Goal: Information Seeking & Learning: Learn about a topic

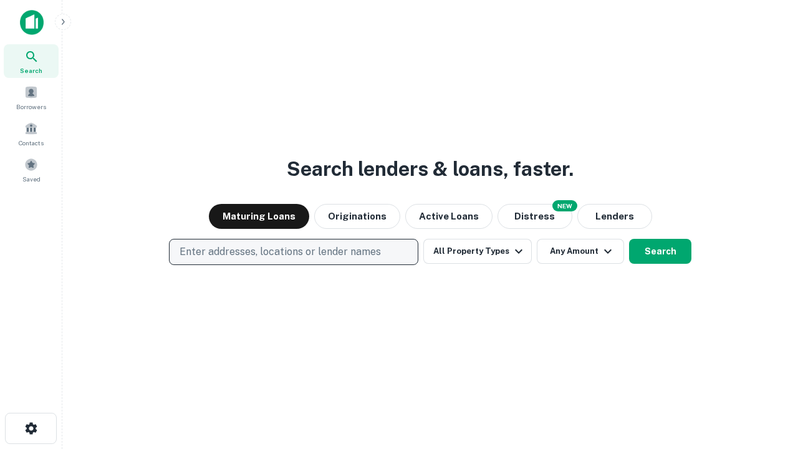
click at [293, 252] on p "Enter addresses, locations or lender names" at bounding box center [280, 252] width 201 height 15
type input "**********"
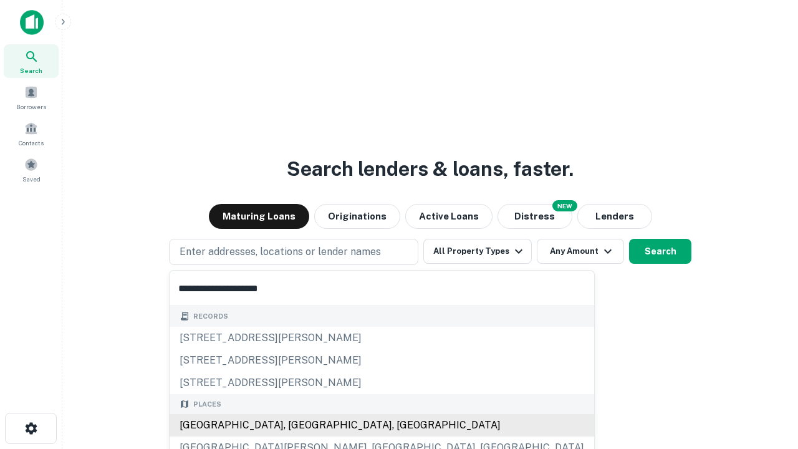
click at [298, 425] on div "[GEOGRAPHIC_DATA], [GEOGRAPHIC_DATA], [GEOGRAPHIC_DATA]" at bounding box center [382, 425] width 425 height 22
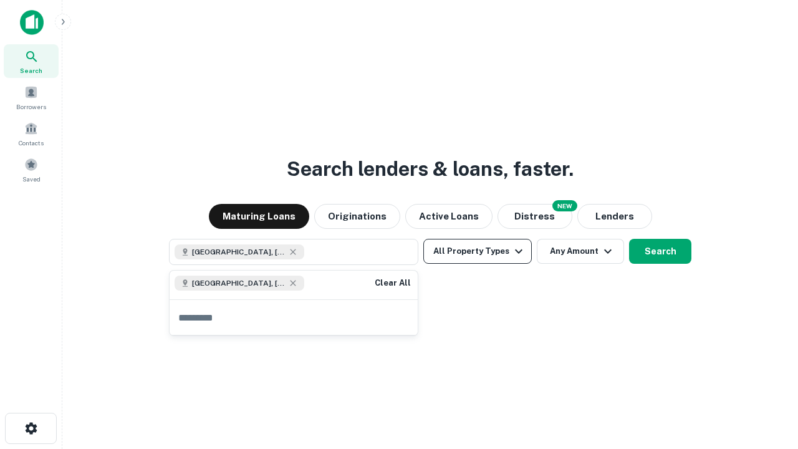
click at [478, 251] on button "All Property Types" at bounding box center [478, 251] width 109 height 25
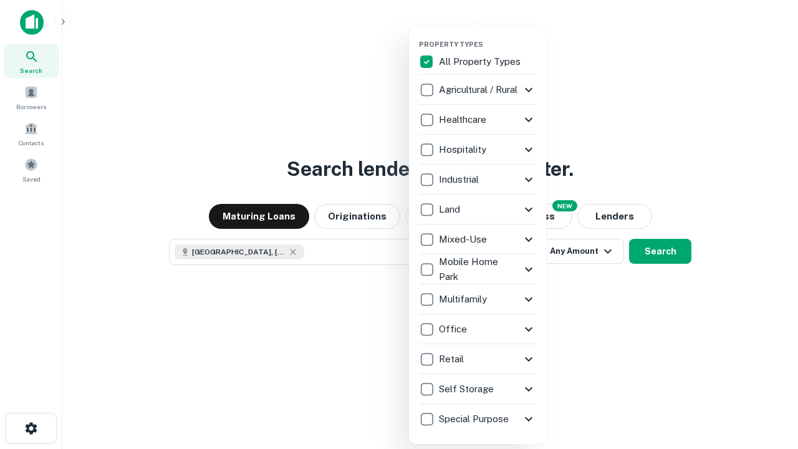
click at [488, 36] on button "button" at bounding box center [487, 36] width 137 height 1
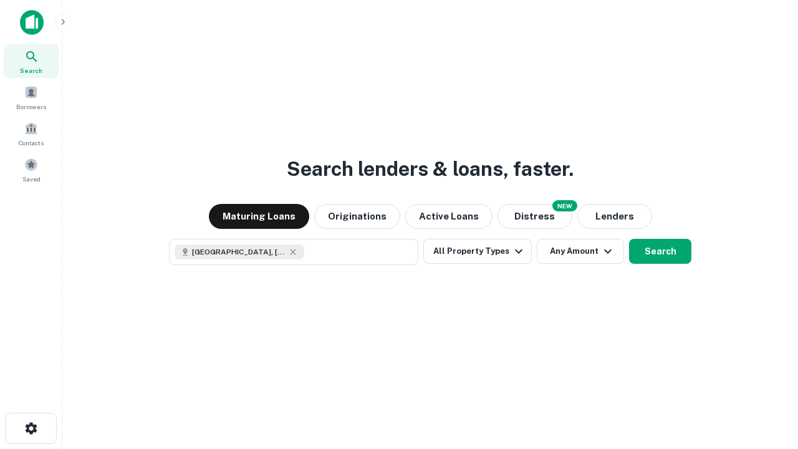
scroll to position [20, 0]
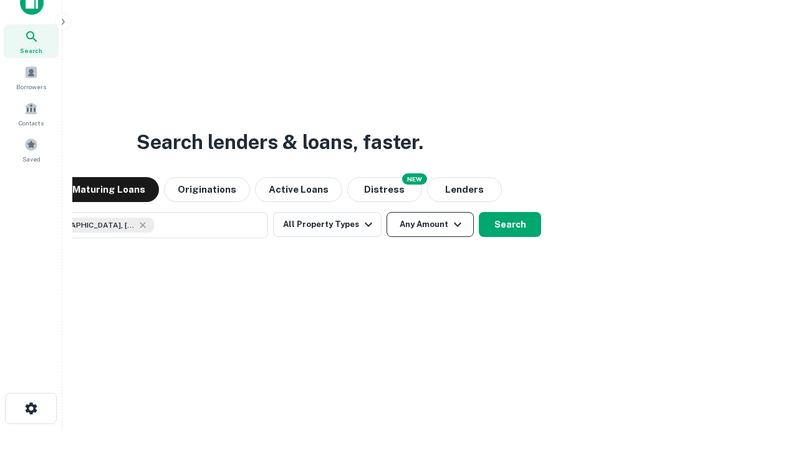
click at [387, 212] on button "Any Amount" at bounding box center [430, 224] width 87 height 25
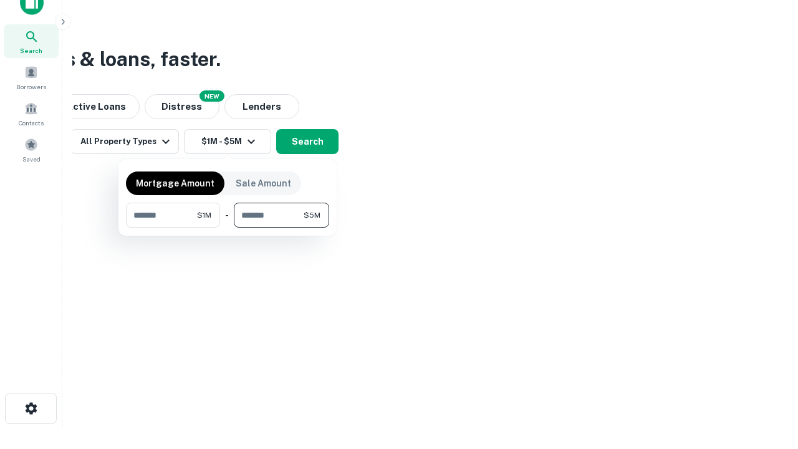
type input "*******"
click at [228, 228] on button "button" at bounding box center [227, 228] width 203 height 1
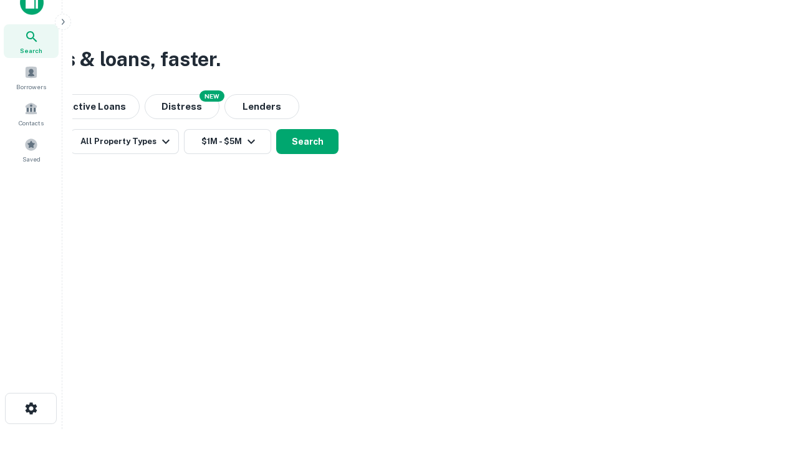
scroll to position [20, 0]
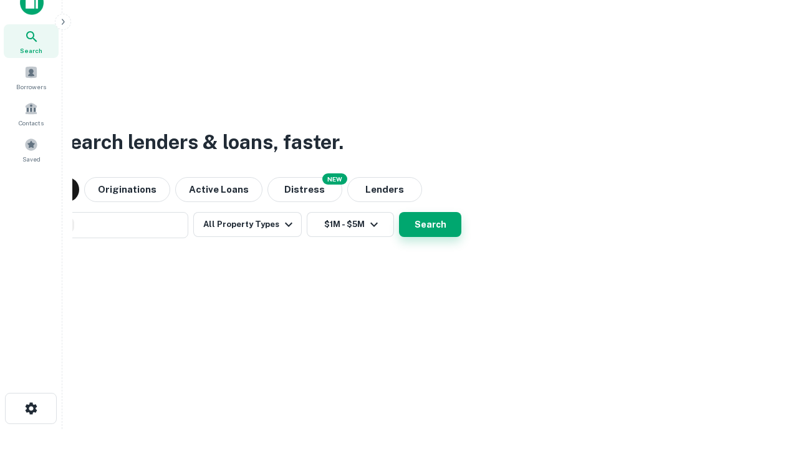
click at [399, 212] on button "Search" at bounding box center [430, 224] width 62 height 25
